Goal: Task Accomplishment & Management: Manage account settings

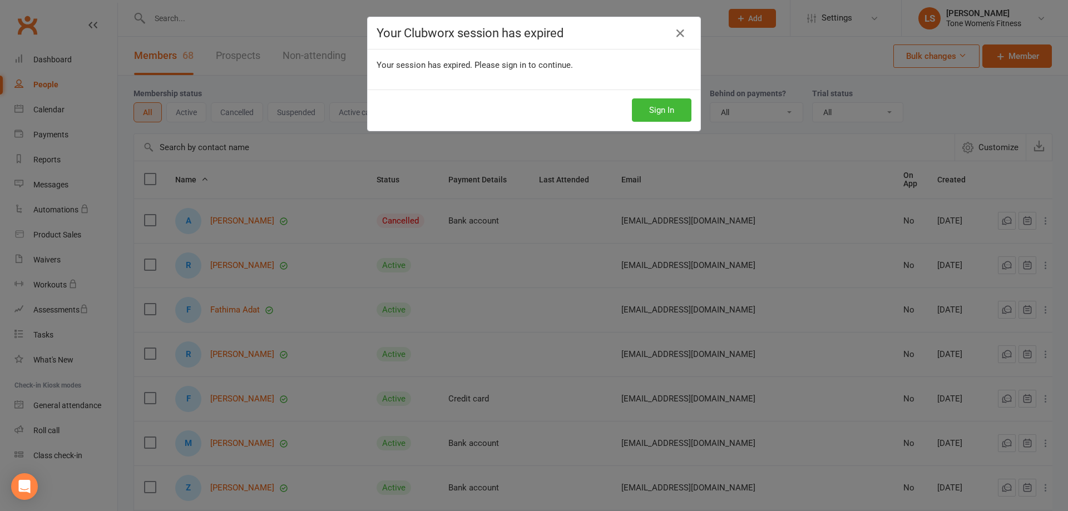
select select "100"
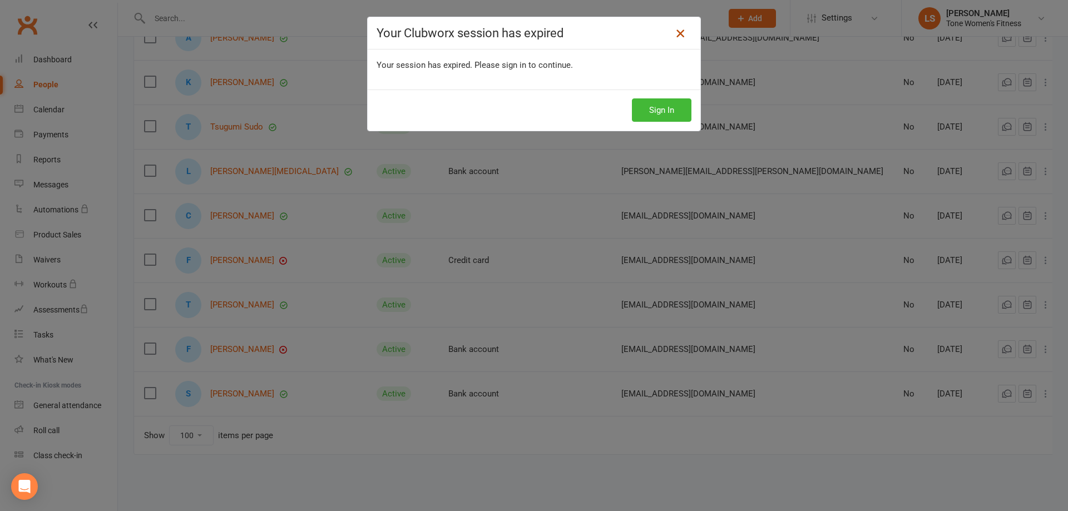
click at [677, 36] on icon at bounding box center [680, 33] width 13 height 13
click at [677, 33] on icon at bounding box center [680, 33] width 13 height 13
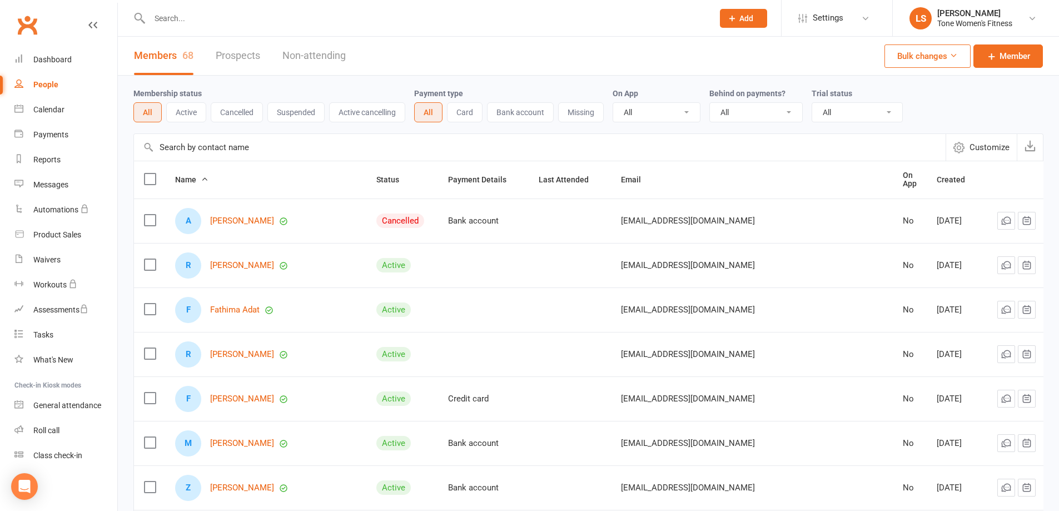
click at [214, 19] on input "text" at bounding box center [425, 19] width 559 height 16
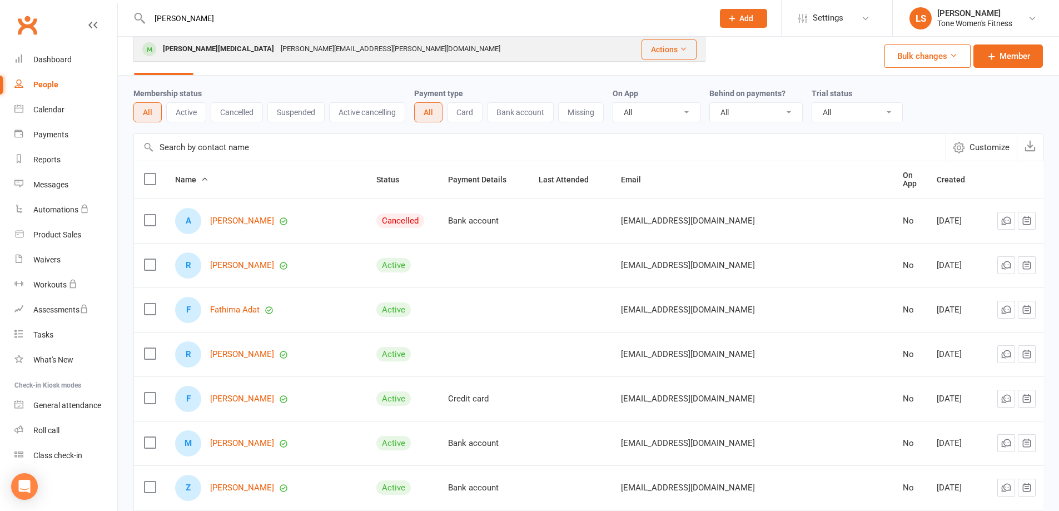
type input "[PERSON_NAME]"
click at [200, 50] on div "[PERSON_NAME][MEDICAL_DATA]" at bounding box center [219, 49] width 118 height 16
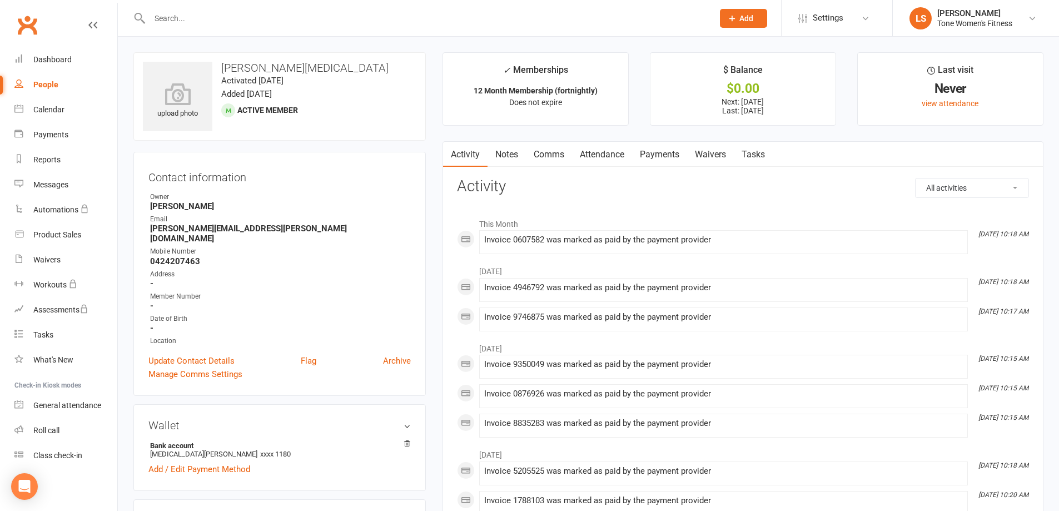
click at [666, 153] on link "Payments" at bounding box center [659, 155] width 55 height 26
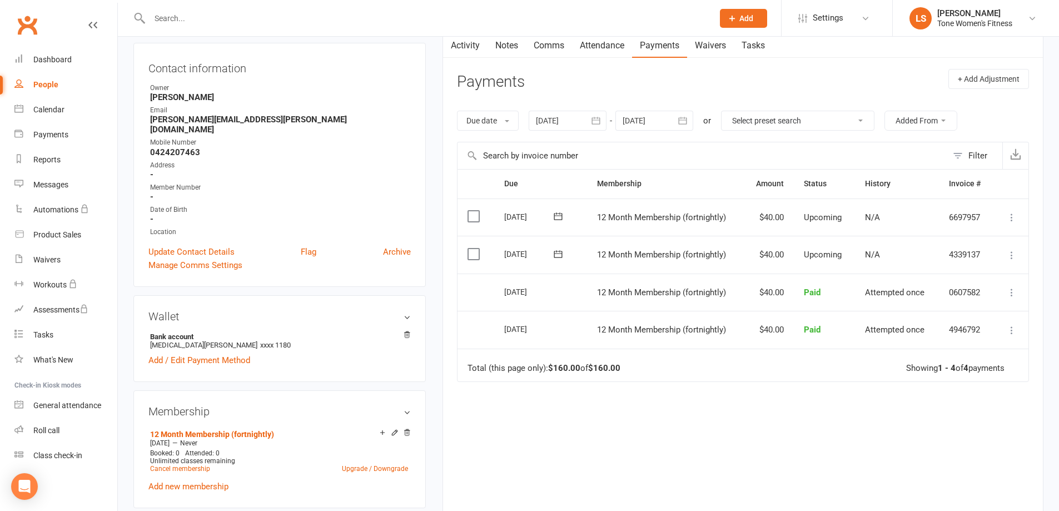
scroll to position [116, 0]
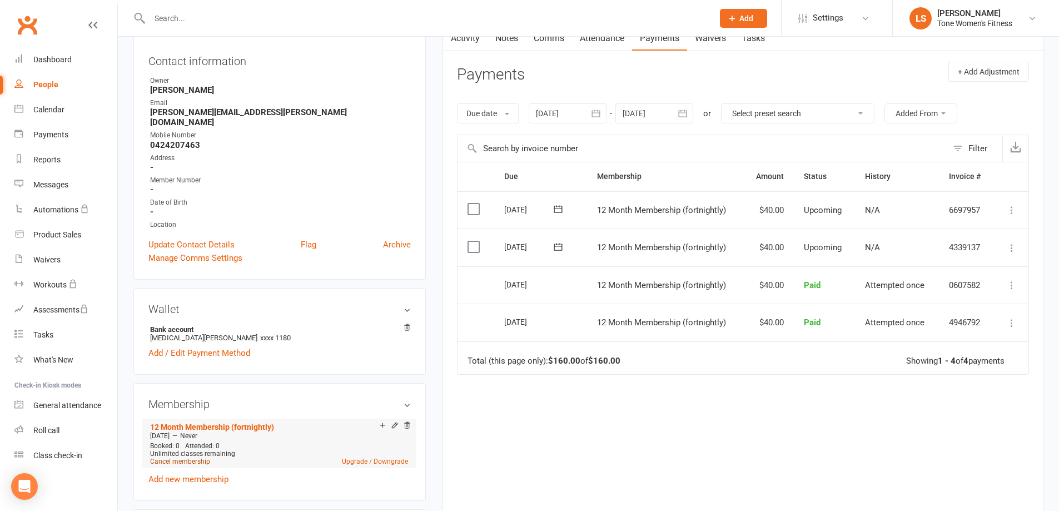
click at [186, 458] on link "Cancel membership" at bounding box center [180, 462] width 60 height 8
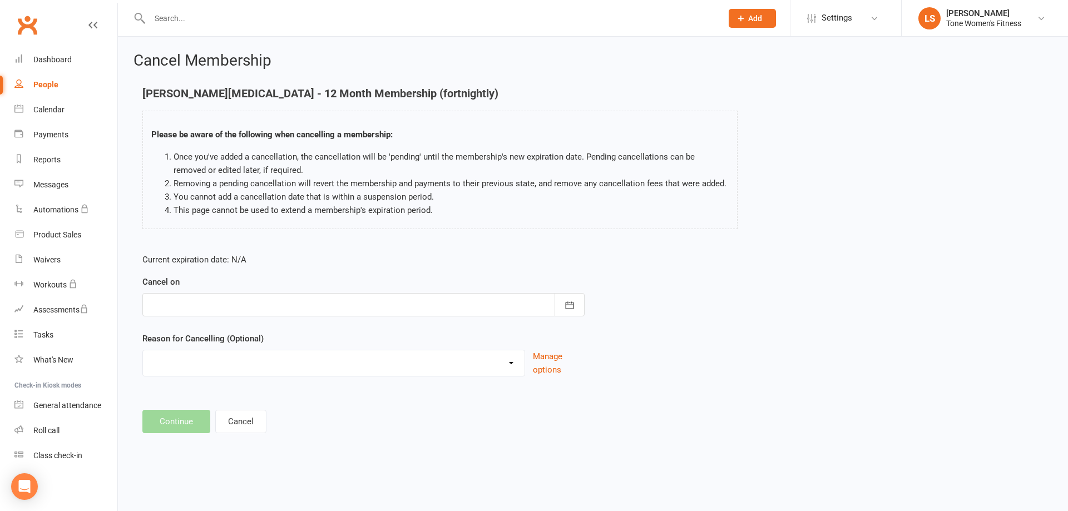
click at [176, 304] on div at bounding box center [363, 304] width 442 height 23
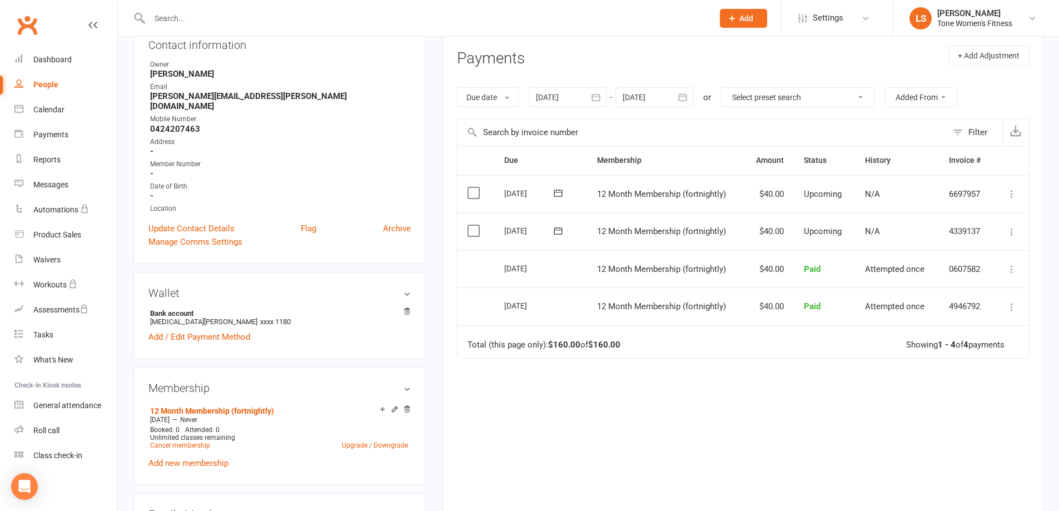
scroll to position [186, 0]
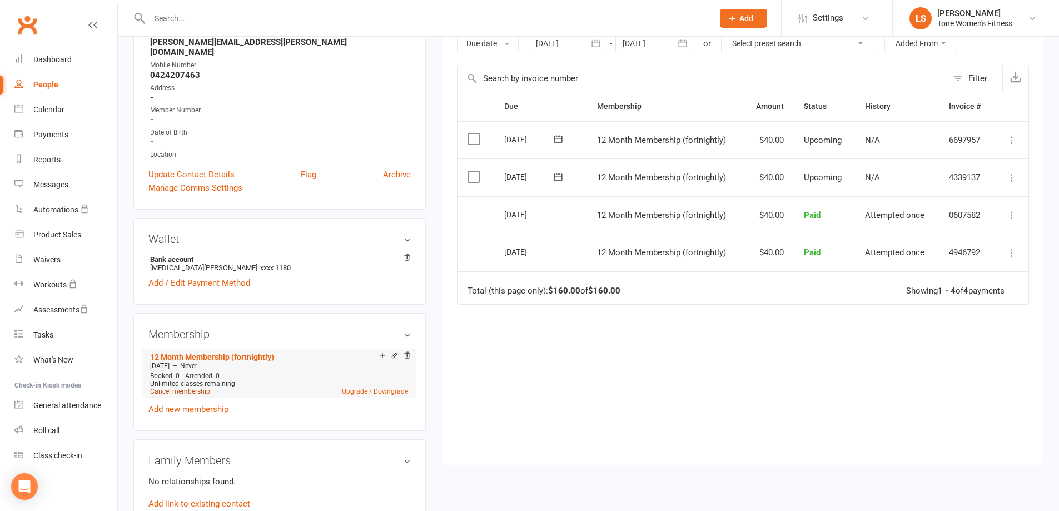
click at [175, 388] on link "Cancel membership" at bounding box center [180, 392] width 60 height 8
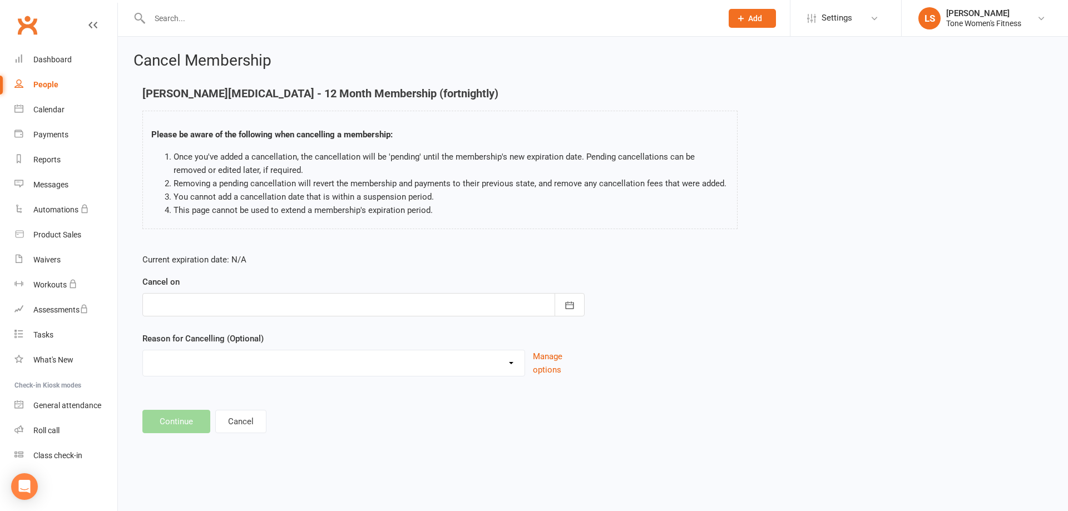
click at [204, 307] on div at bounding box center [363, 304] width 442 height 23
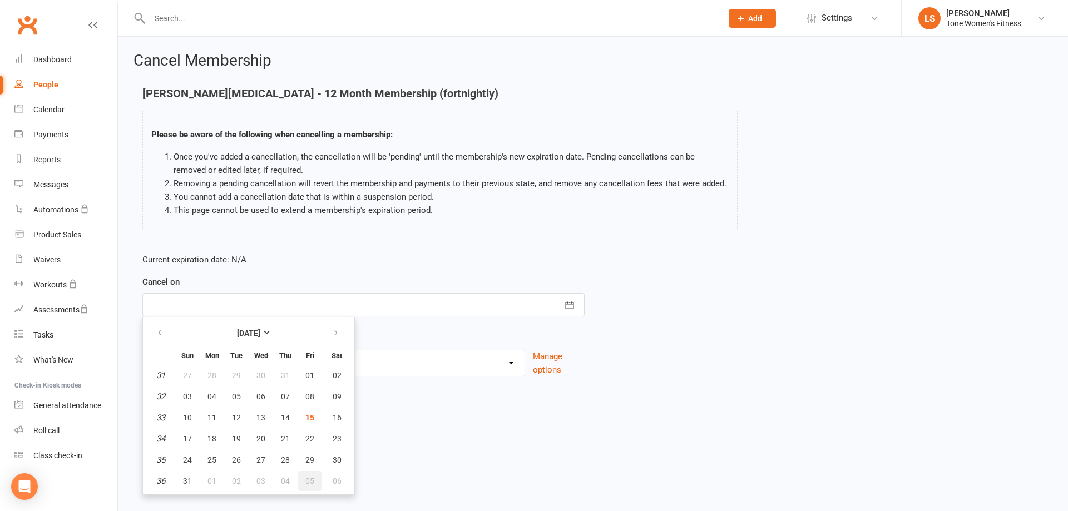
click at [308, 483] on span "05" at bounding box center [309, 481] width 9 height 9
type input "[DATE]"
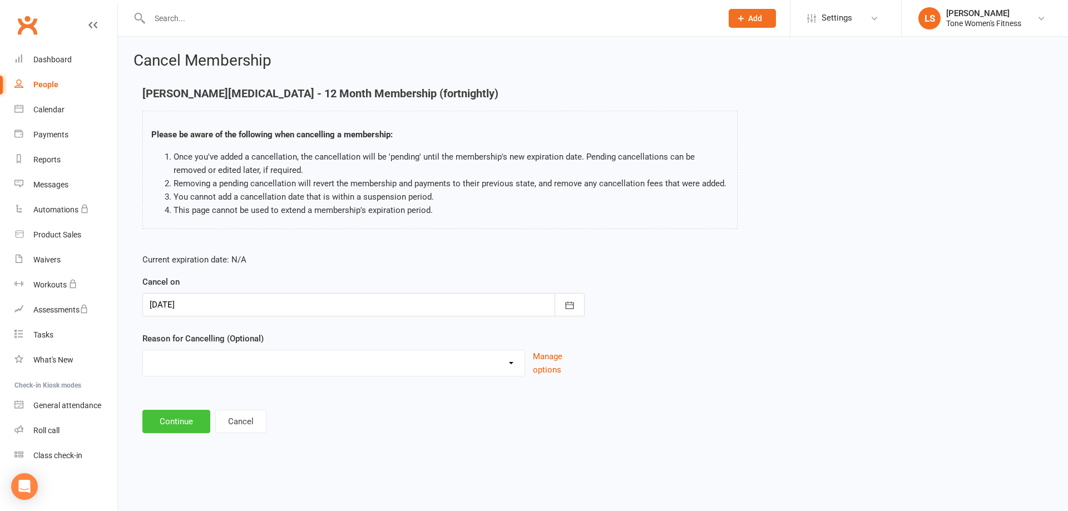
click at [175, 422] on button "Continue" at bounding box center [176, 421] width 68 height 23
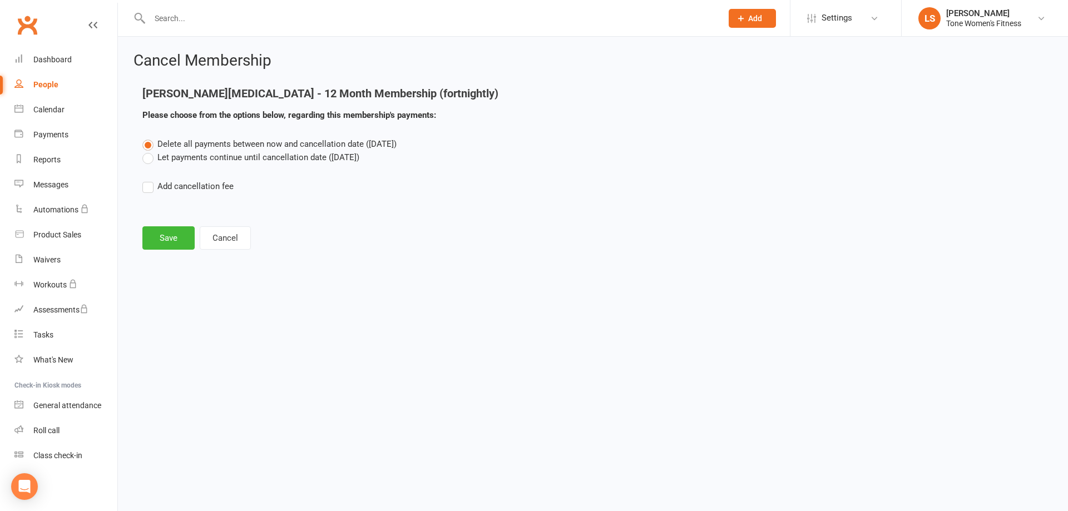
click at [150, 160] on label "Let payments continue until cancellation date ([DATE])" at bounding box center [250, 157] width 217 height 13
click at [150, 151] on input "Let payments continue until cancellation date ([DATE])" at bounding box center [145, 151] width 7 height 0
click at [174, 236] on button "Save" at bounding box center [168, 237] width 52 height 23
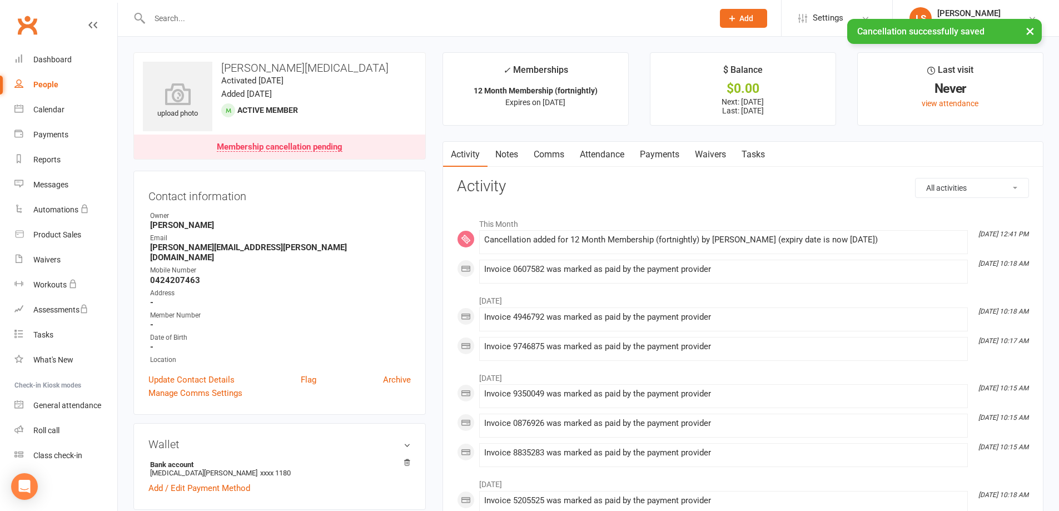
click at [647, 153] on link "Payments" at bounding box center [659, 155] width 55 height 26
